Goal: Information Seeking & Learning: Learn about a topic

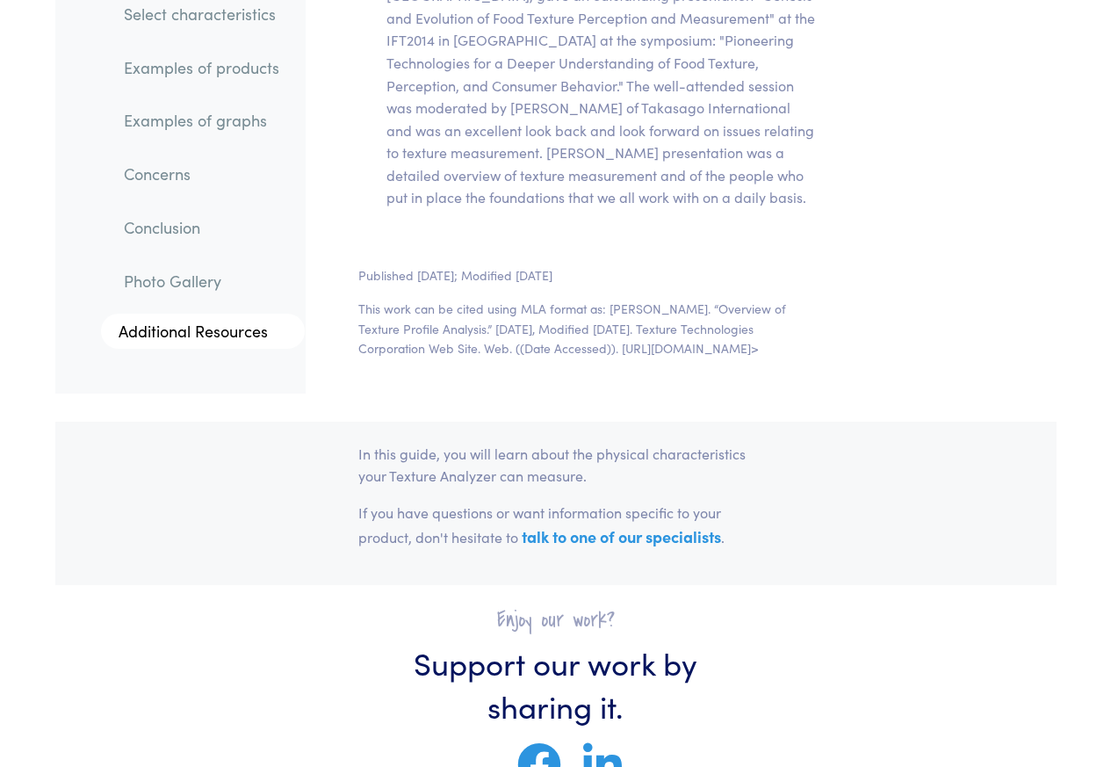
scroll to position [39957, 0]
